Goal: Task Accomplishment & Management: Manage account settings

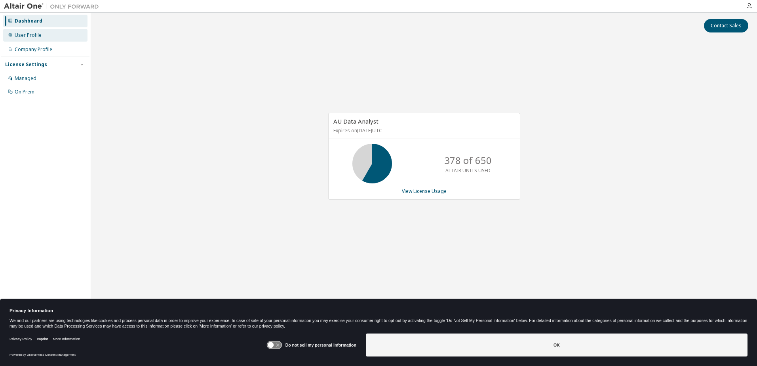
click at [20, 36] on div "User Profile" at bounding box center [28, 35] width 27 height 6
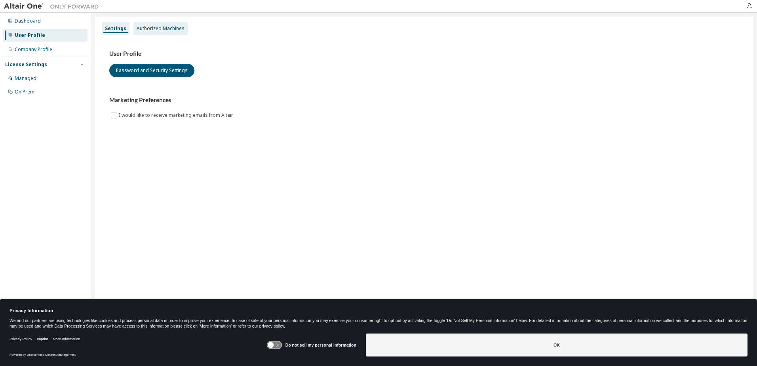
click at [155, 32] on div "Authorized Machines" at bounding box center [160, 28] width 54 height 13
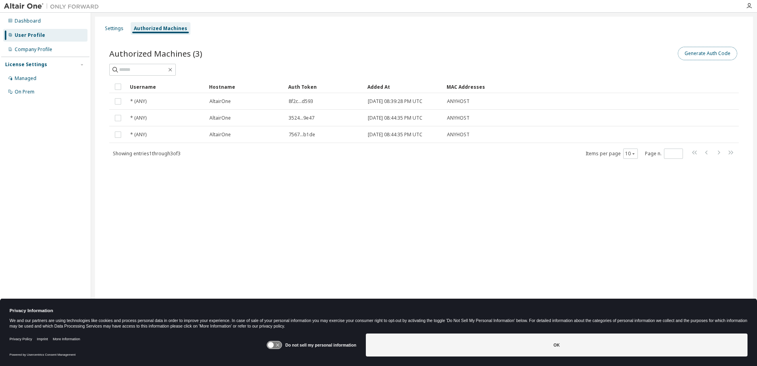
click at [704, 59] on button "Generate Auth Code" at bounding box center [707, 53] width 59 height 13
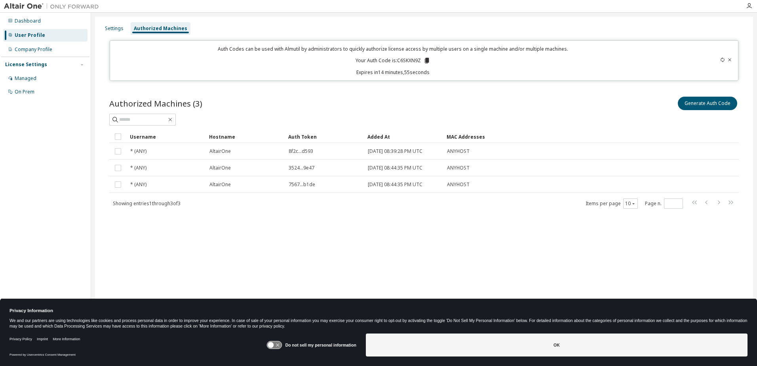
click at [428, 60] on icon at bounding box center [427, 61] width 4 height 6
